Goal: Task Accomplishment & Management: Use online tool/utility

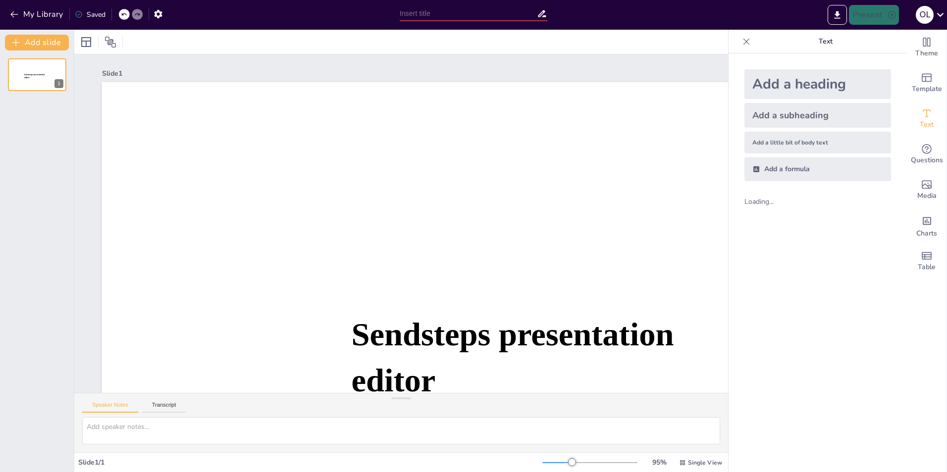
type input "Kennis van Amsterdamse Financiën: Meet & Greet Quiz"
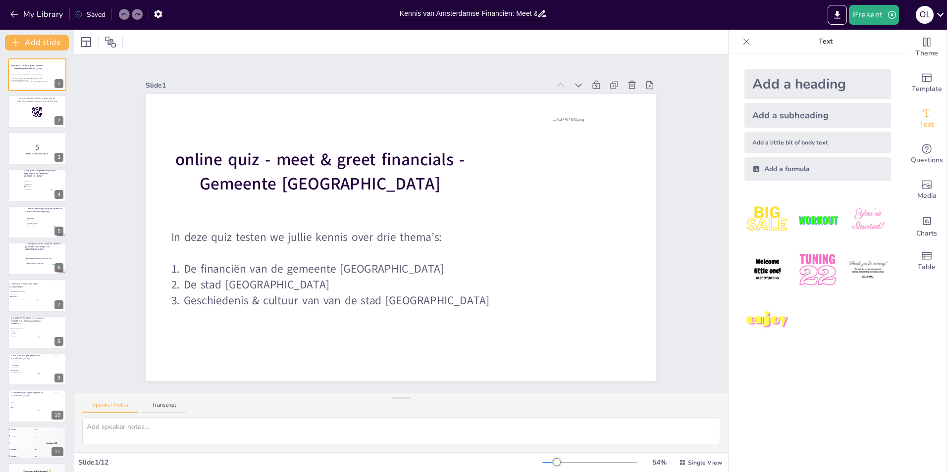
checkbox input "true"
drag, startPoint x: 866, startPoint y: 10, endPoint x: 864, endPoint y: 31, distance: 20.9
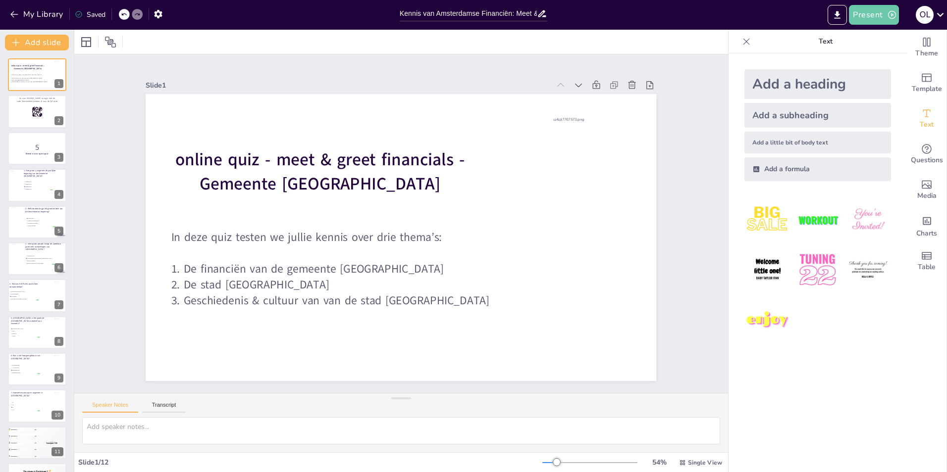
click at [864, 31] on div "My Library Saved Kennis van Amsterdamse Financiën: Meet & Greet Quiz Present O …" at bounding box center [473, 236] width 947 height 472
click at [870, 12] on button "Present" at bounding box center [874, 15] width 50 height 20
click at [881, 57] on li "Play presentation" at bounding box center [889, 61] width 79 height 16
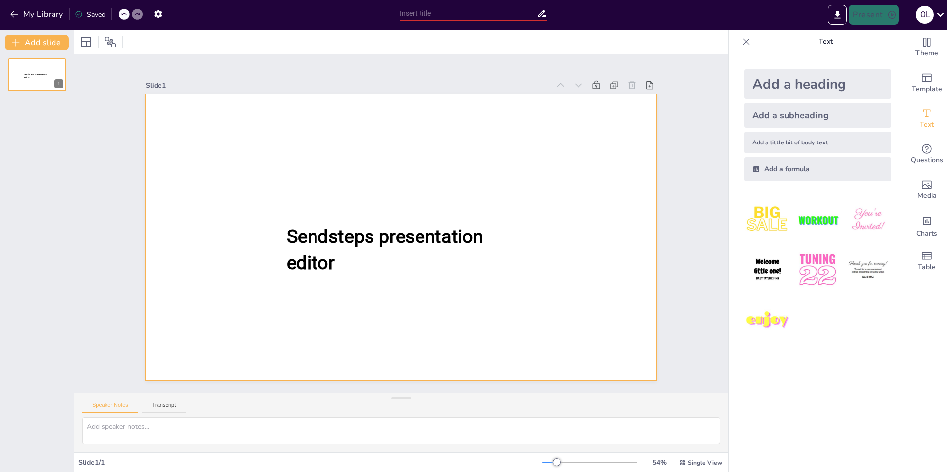
type input "Kennis van Amsterdamse Financiën: Meet & Greet Quiz"
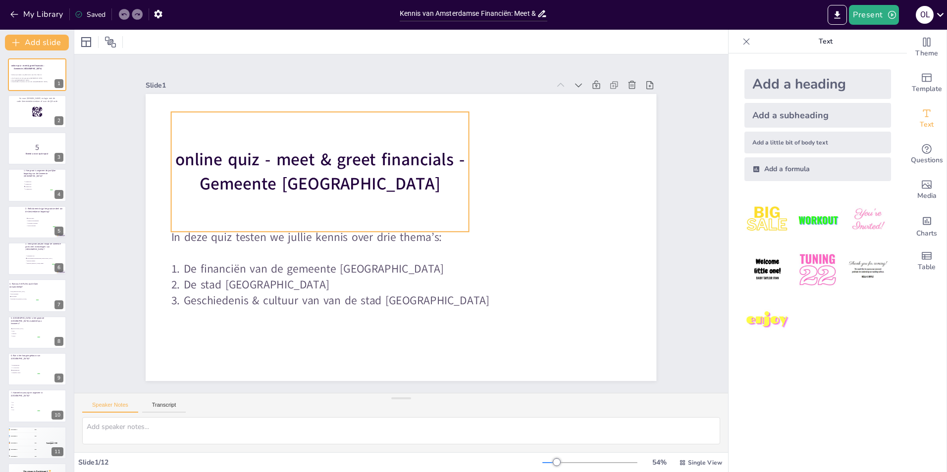
checkbox input "true"
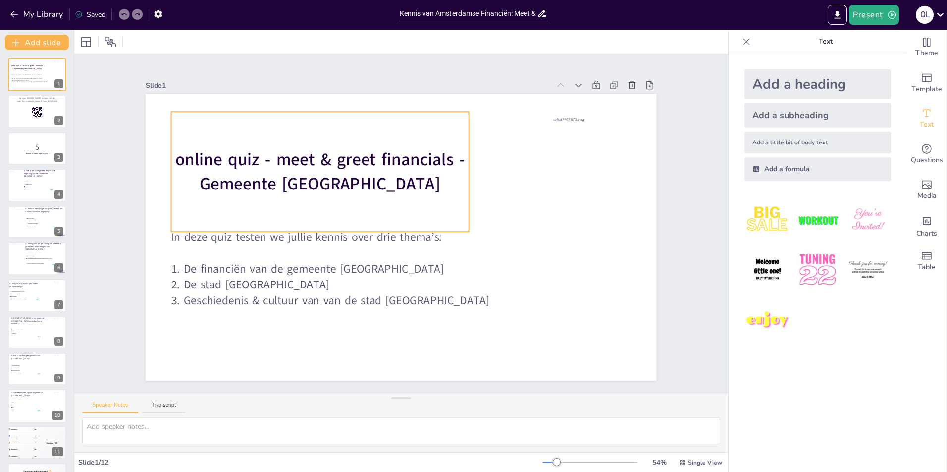
checkbox input "true"
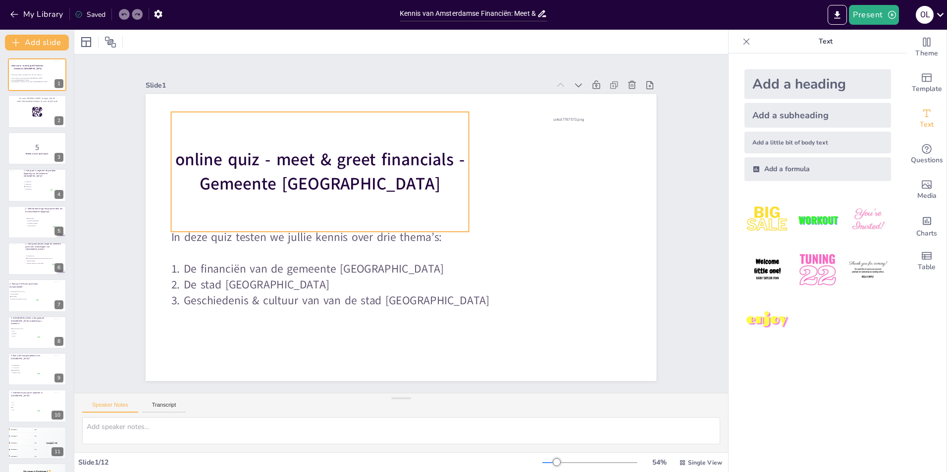
checkbox input "true"
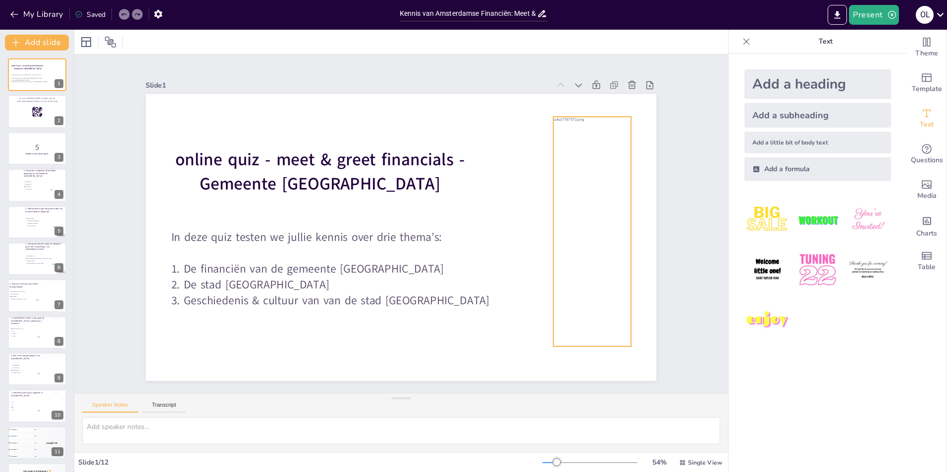
checkbox input "true"
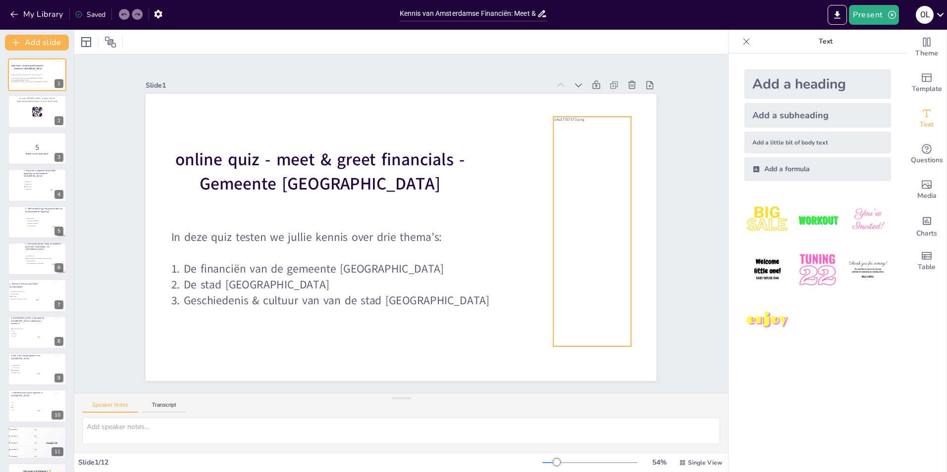
checkbox input "true"
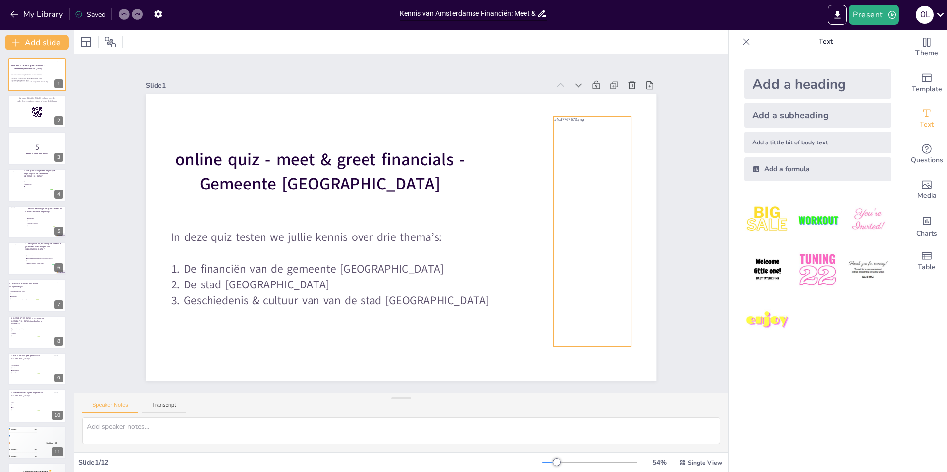
checkbox input "true"
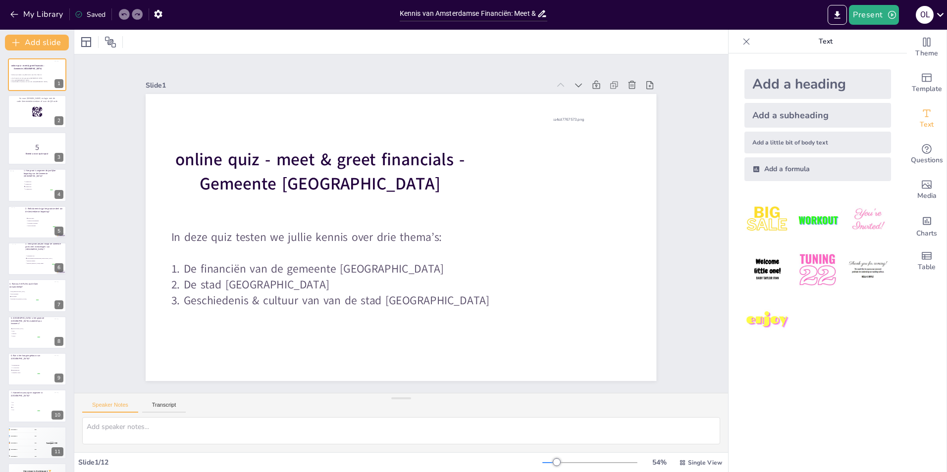
checkbox input "true"
click at [863, 11] on button "Present" at bounding box center [874, 15] width 50 height 20
click at [872, 63] on li "Play presentation" at bounding box center [889, 61] width 78 height 16
